Goal: Task Accomplishment & Management: Use online tool/utility

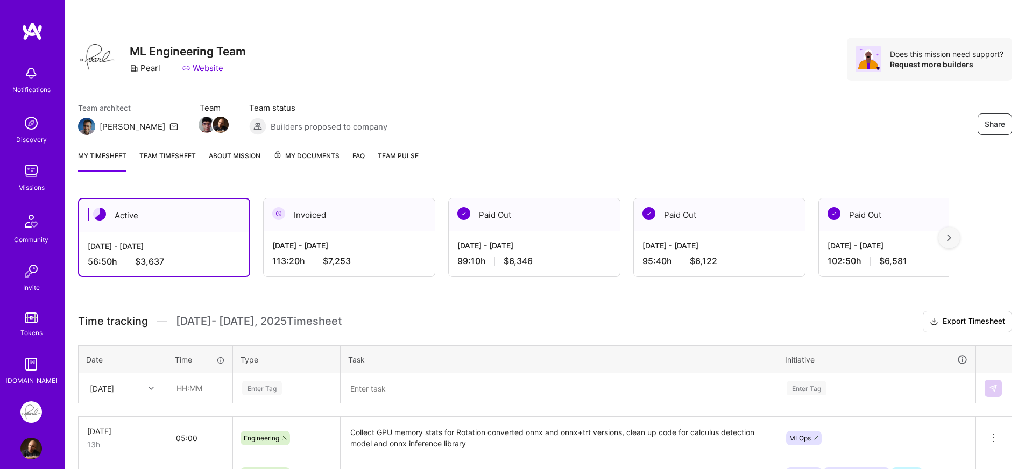
click at [475, 326] on h3 "Time tracking [DATE] - [DATE] Timesheet Export Timesheet" at bounding box center [545, 322] width 934 height 22
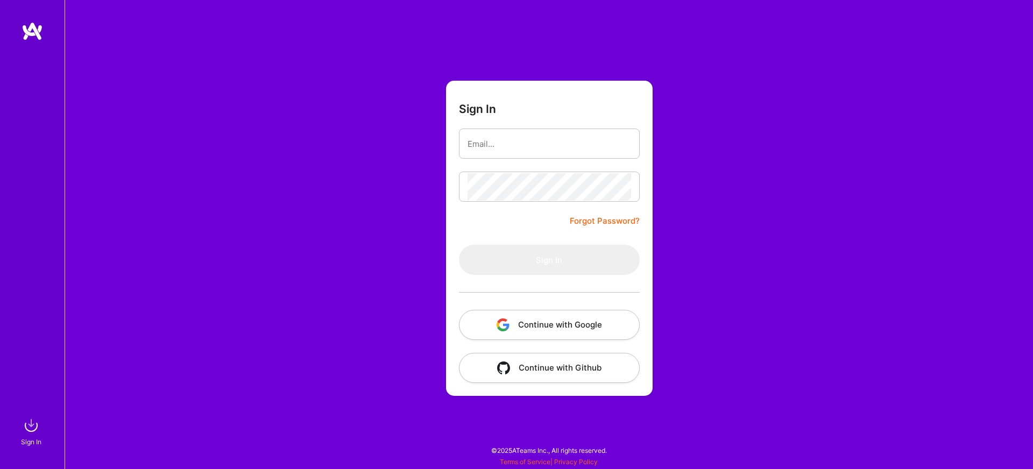
click at [521, 322] on button "Continue with Google" at bounding box center [549, 325] width 181 height 30
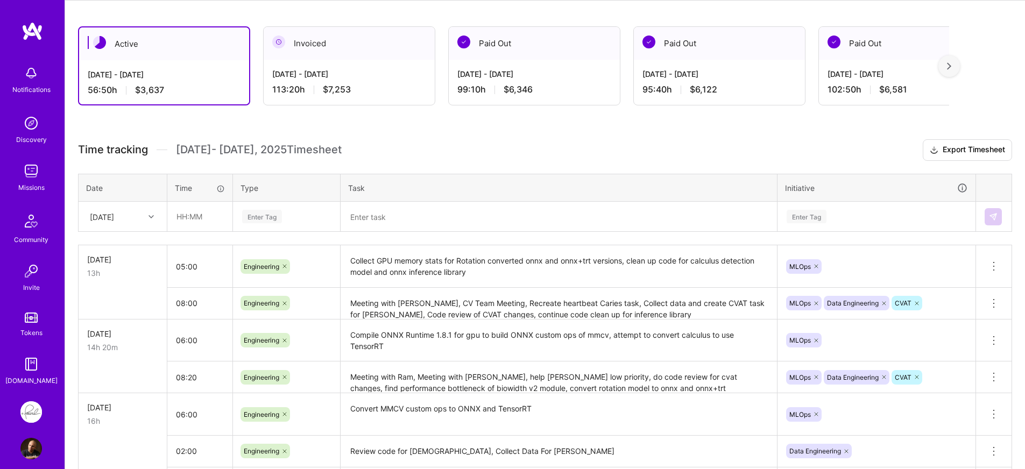
scroll to position [172, 0]
click at [183, 213] on input "text" at bounding box center [200, 216] width 64 height 29
type input "01:30"
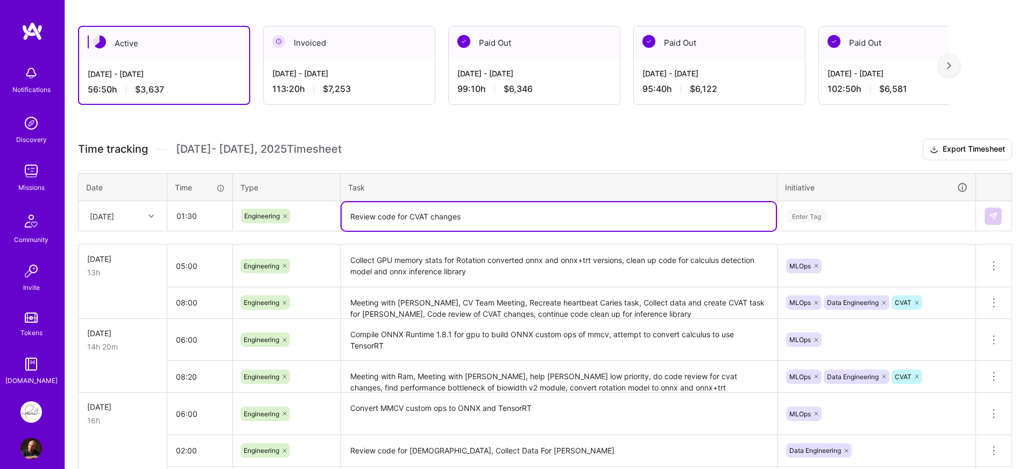
type textarea "Review code for CVAT changes"
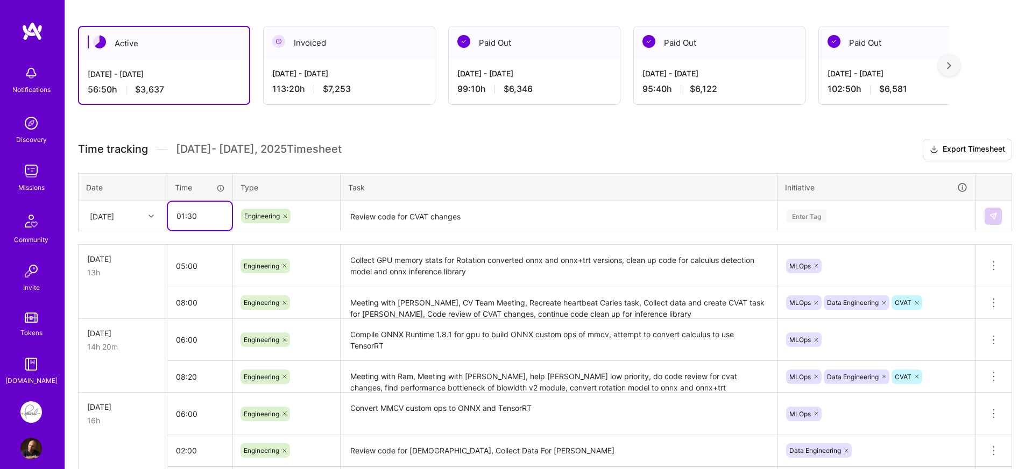
click at [192, 214] on input "01:30" at bounding box center [200, 216] width 64 height 29
type input "01:00"
click at [191, 238] on div "Time tracking [DATE] - [DATE] Timesheet Export Timesheet Date Time Type Task In…" at bounding box center [545, 370] width 934 height 463
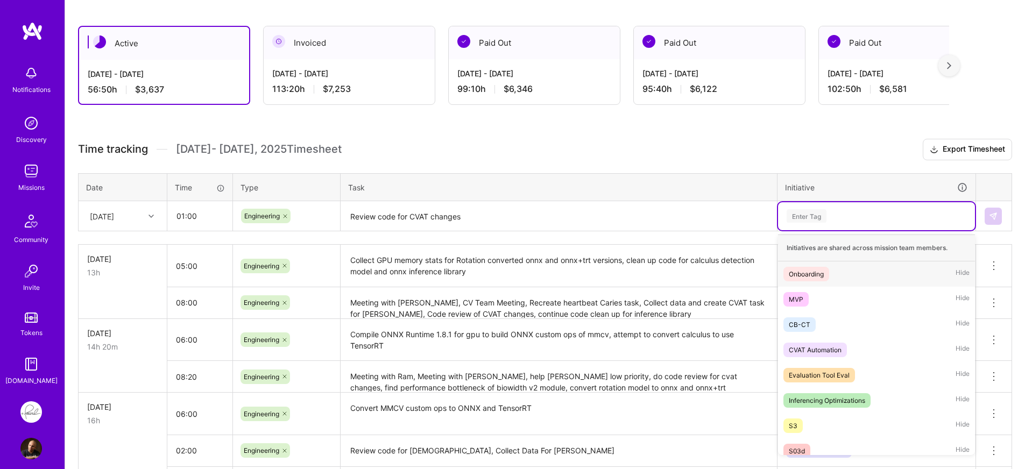
click at [871, 202] on div "Enter Tag" at bounding box center [876, 216] width 197 height 28
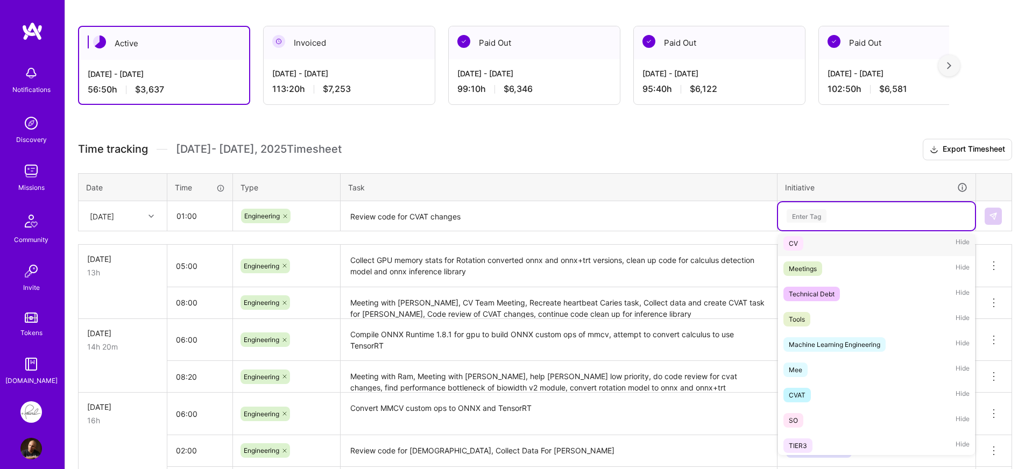
scroll to position [284, 0]
click at [813, 388] on div "CVAT Hide" at bounding box center [876, 394] width 197 height 25
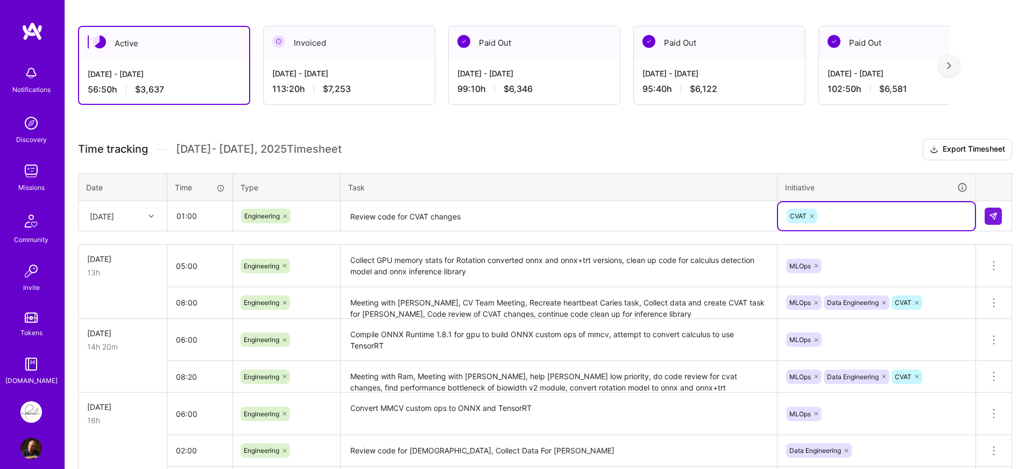
click at [850, 142] on h3 "Time tracking [DATE] - [DATE] Timesheet Export Timesheet" at bounding box center [545, 150] width 934 height 22
click at [854, 161] on div "Time tracking [DATE] - [DATE] Timesheet Export Timesheet Date Time Type Task In…" at bounding box center [545, 370] width 934 height 463
click at [1002, 223] on div at bounding box center [994, 216] width 18 height 17
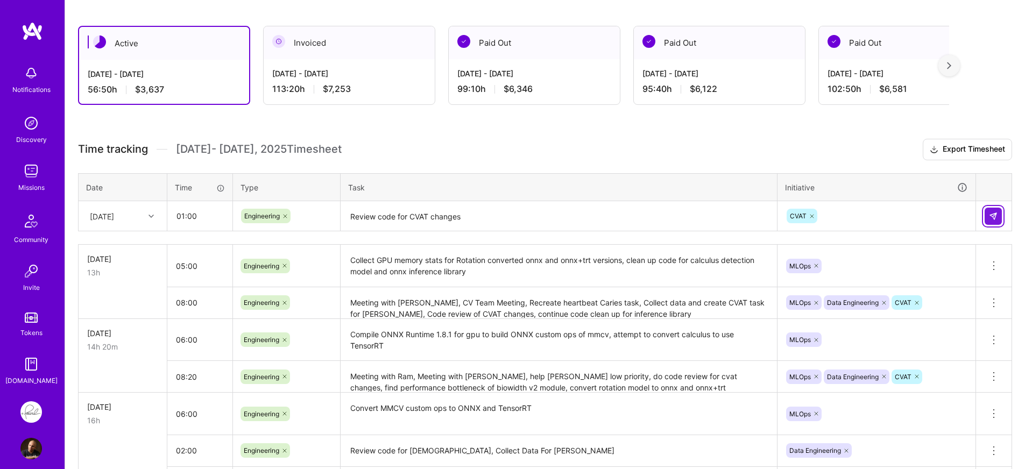
click at [994, 216] on img at bounding box center [993, 216] width 9 height 9
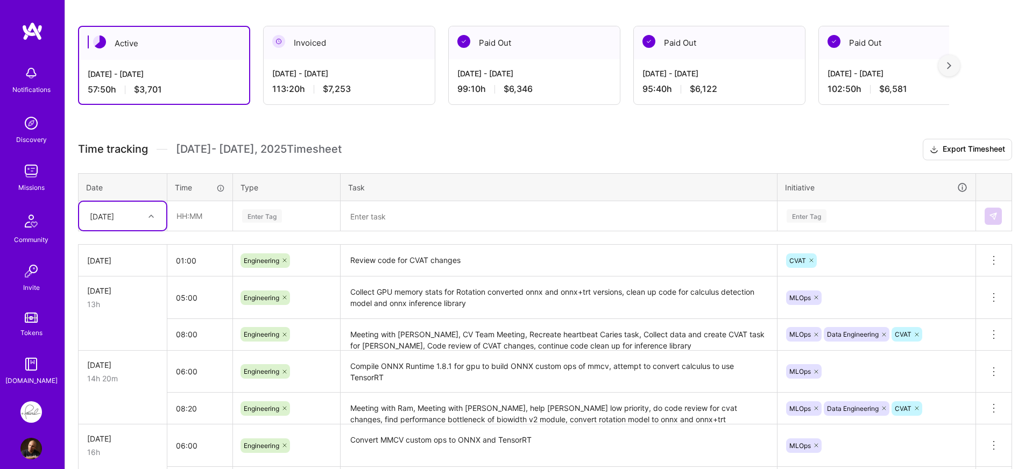
click at [243, 208] on div "Enter Tag" at bounding box center [287, 216] width 106 height 28
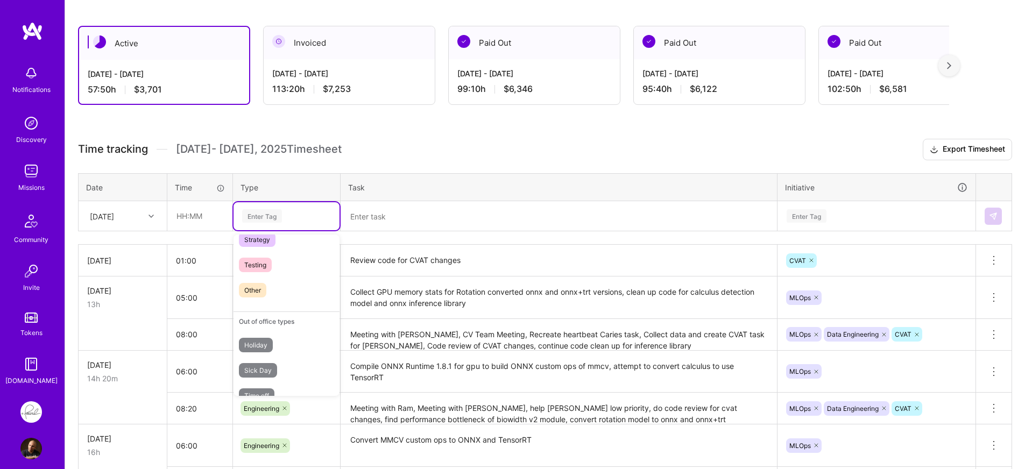
scroll to position [307, 0]
click at [275, 378] on span "Time off" at bounding box center [257, 379] width 36 height 15
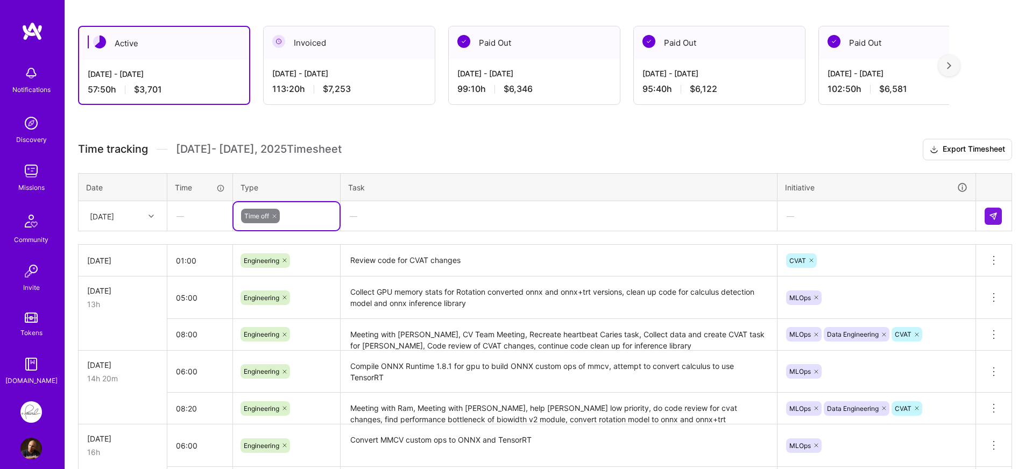
click at [201, 234] on div "Time tracking [DATE] - [DATE] Timesheet Export Timesheet Date Time Type Task In…" at bounding box center [545, 386] width 934 height 495
click at [822, 212] on div "—" at bounding box center [876, 216] width 197 height 29
click at [424, 217] on div "—" at bounding box center [558, 216] width 435 height 29
click at [361, 221] on div "—" at bounding box center [558, 216] width 435 height 29
click at [356, 217] on div "—" at bounding box center [558, 216] width 435 height 29
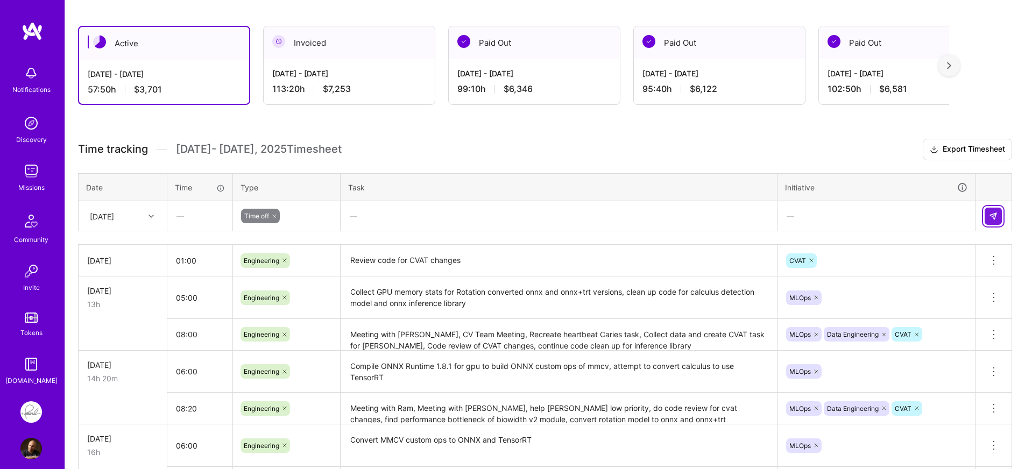
click at [988, 222] on button at bounding box center [993, 216] width 17 height 17
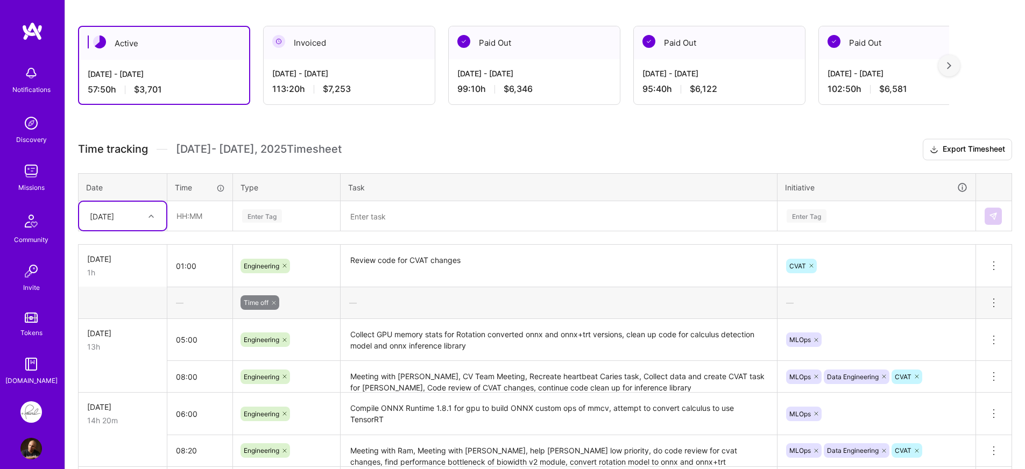
click at [428, 161] on div "Time tracking [DATE] - [DATE] Timesheet Export Timesheet Date Time Type Task In…" at bounding box center [545, 407] width 934 height 537
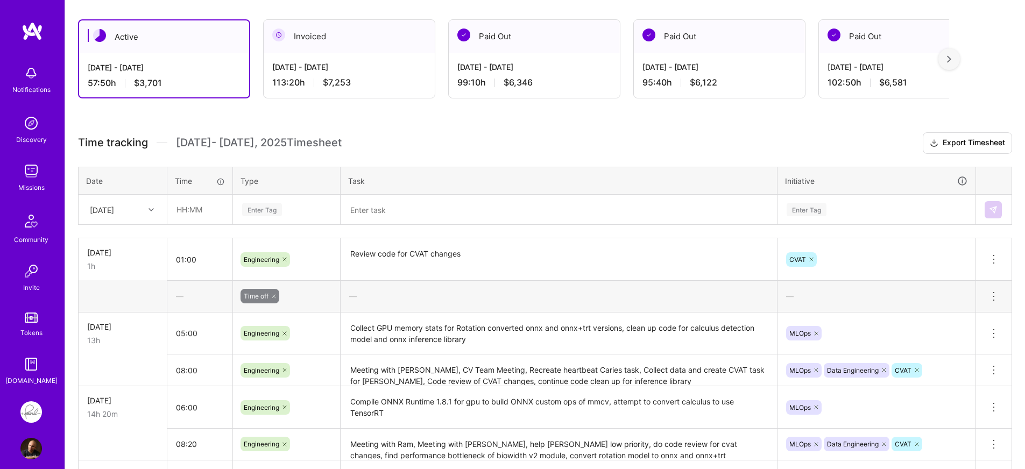
scroll to position [181, 0]
